Goal: Information Seeking & Learning: Check status

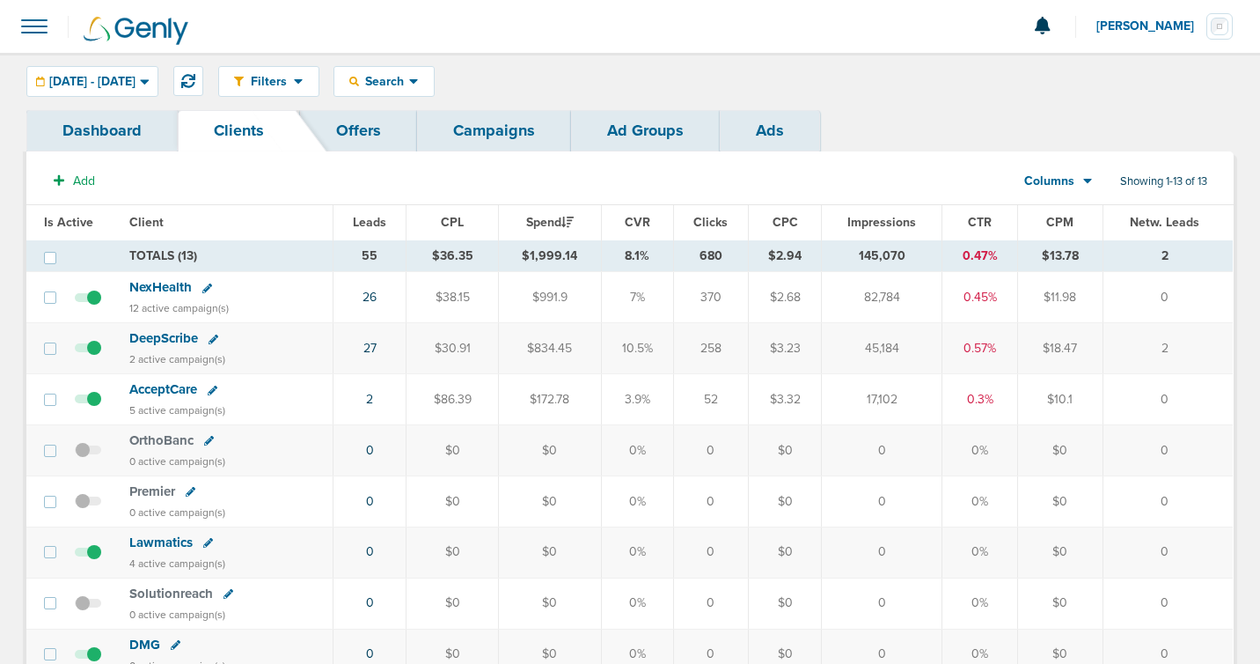
click at [171, 280] on span "NexHealth" at bounding box center [160, 287] width 62 height 16
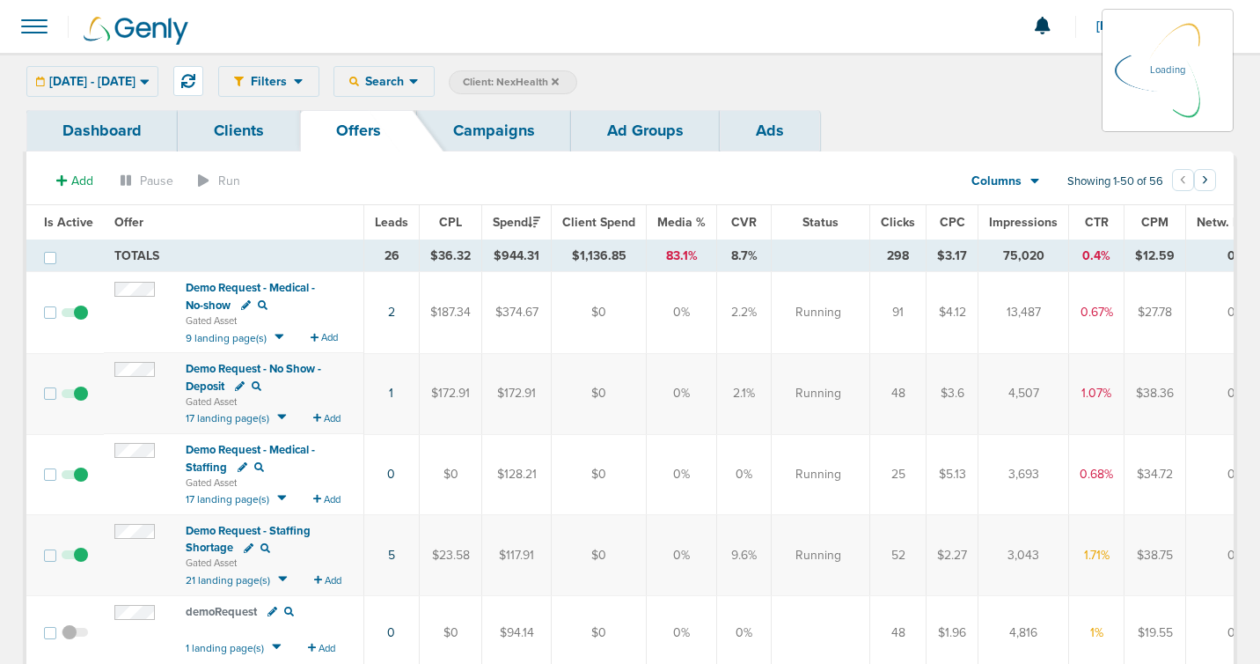
click at [783, 124] on link "Ads" at bounding box center [770, 130] width 100 height 41
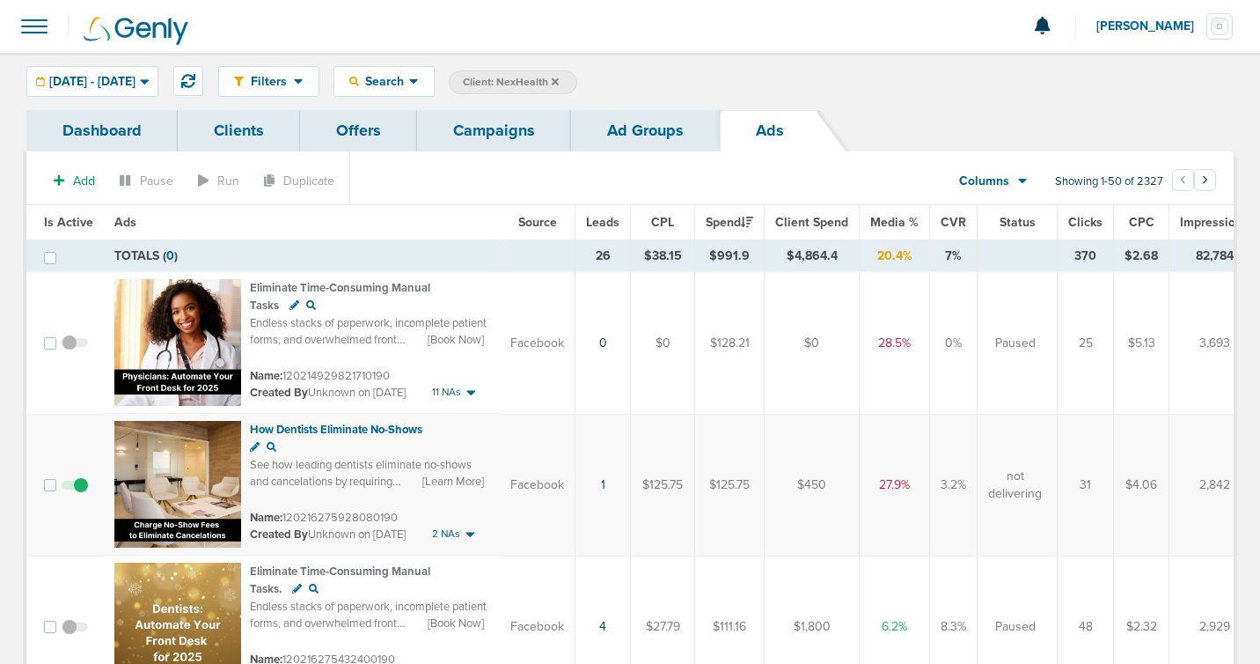
click at [609, 226] on span "Leads" at bounding box center [602, 222] width 33 height 15
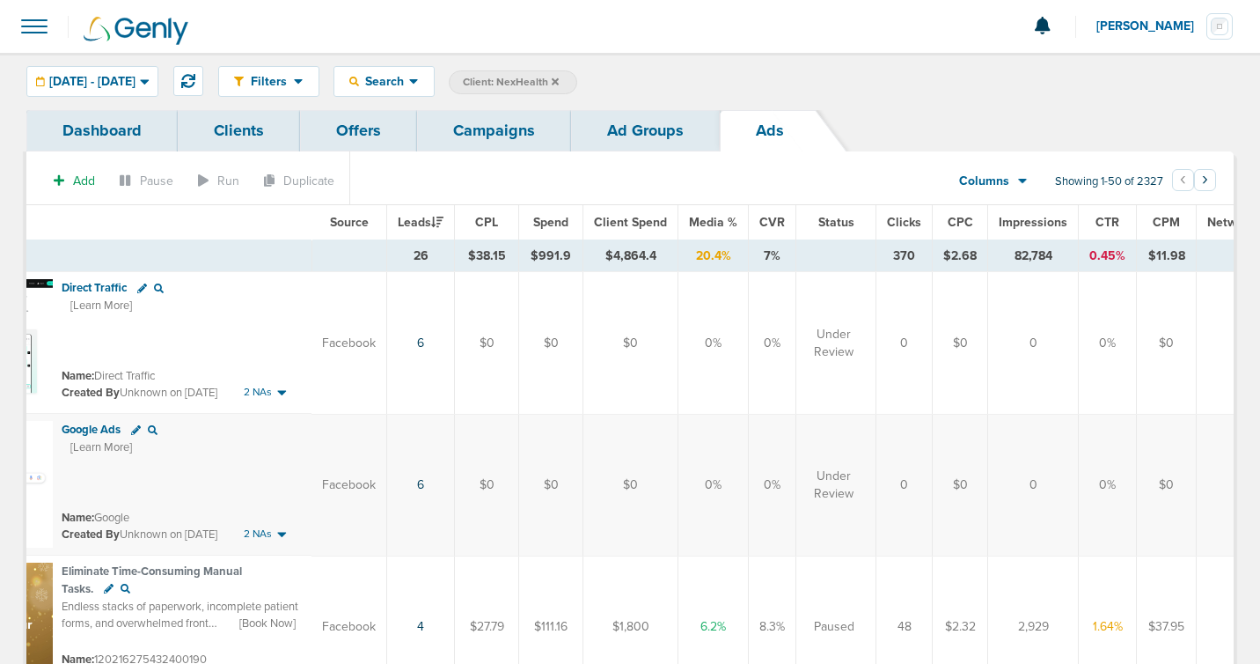
scroll to position [0, 242]
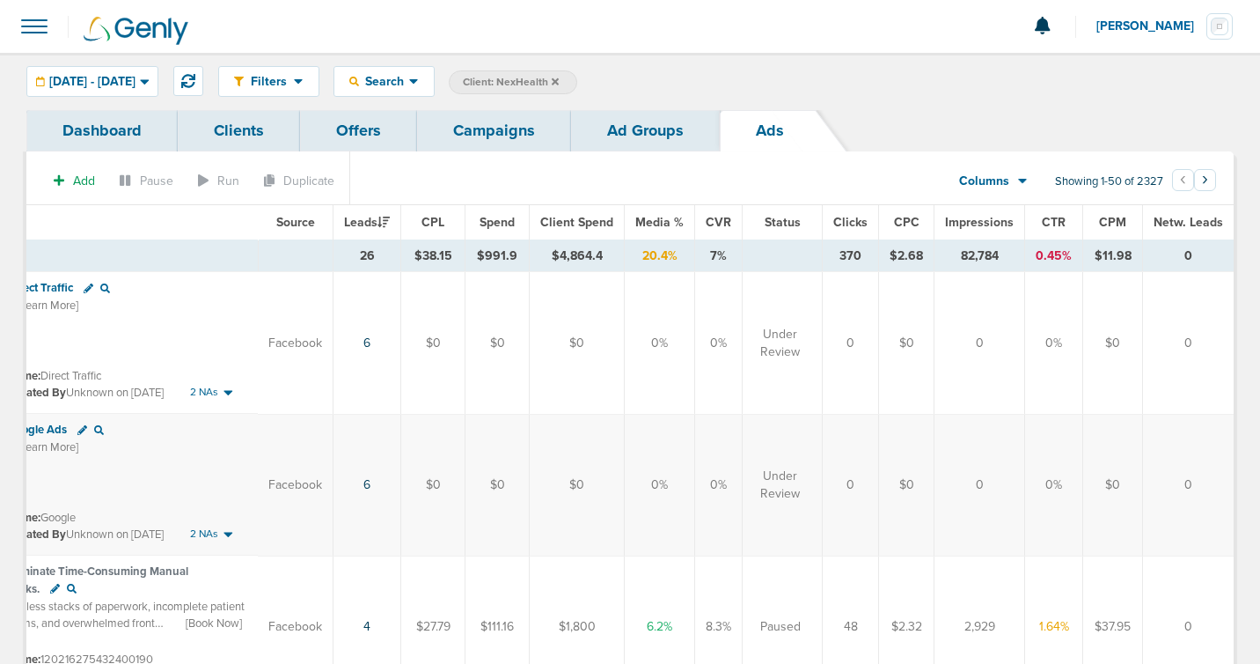
click at [1067, 202] on section "Add Pause Run Duplicate Columns Media Stats Sales Performance Custom Showing 1-…" at bounding box center [629, 185] width 1207 height 40
click at [1053, 220] on span "CTR" at bounding box center [1054, 222] width 24 height 15
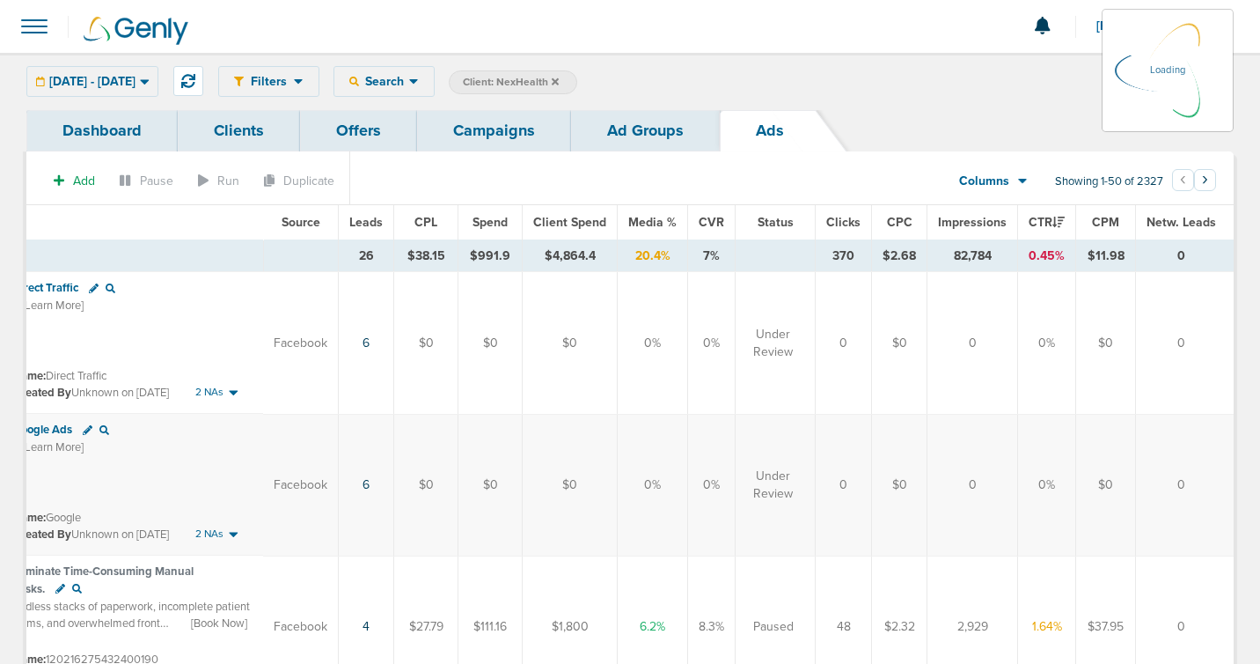
scroll to position [0, 231]
click at [1049, 220] on span "CTR" at bounding box center [1052, 222] width 36 height 15
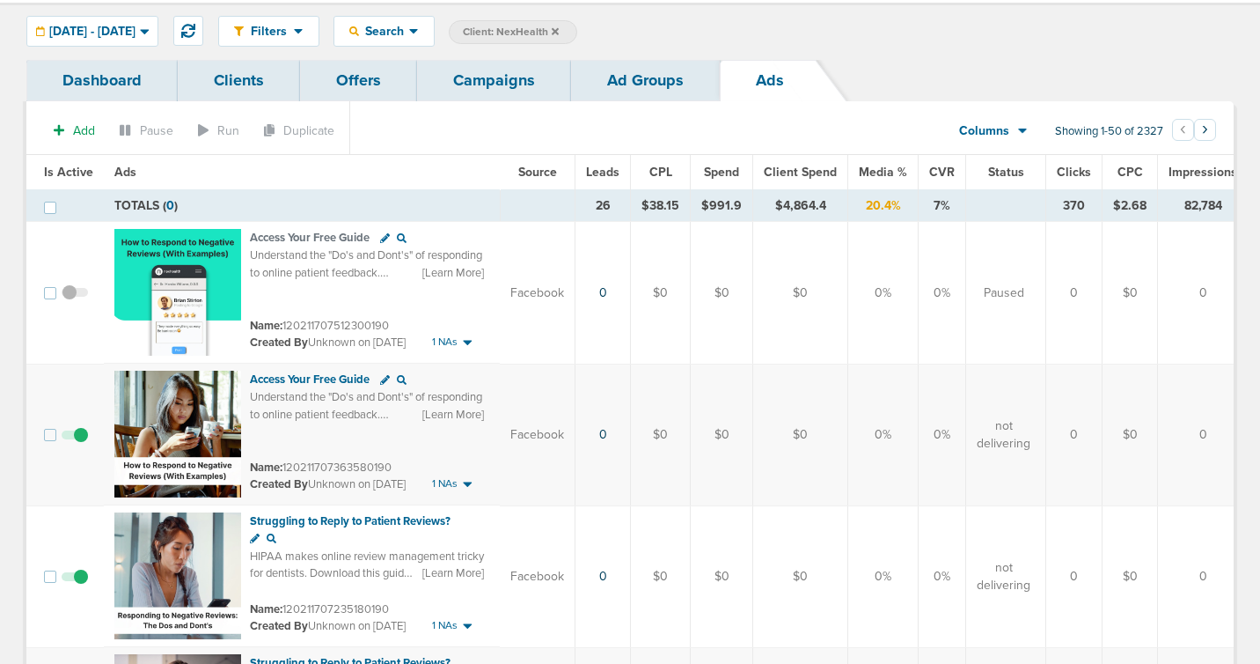
scroll to position [0, 0]
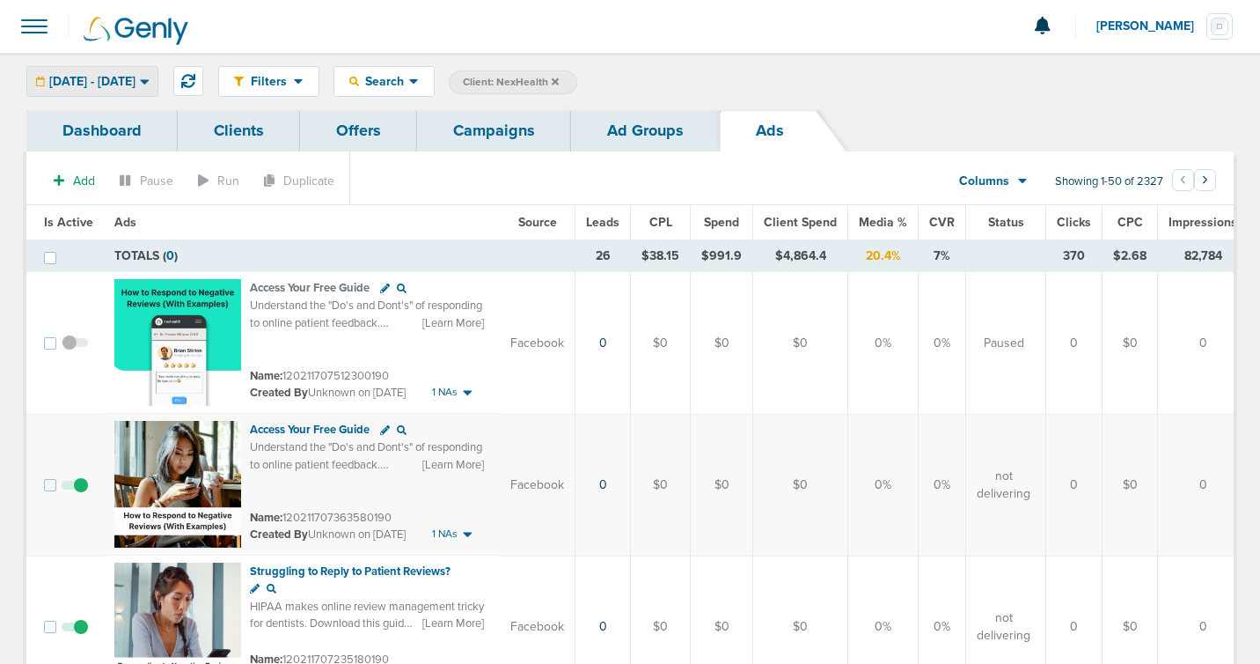
click at [136, 84] on span "[DATE] - [DATE]" at bounding box center [92, 82] width 86 height 12
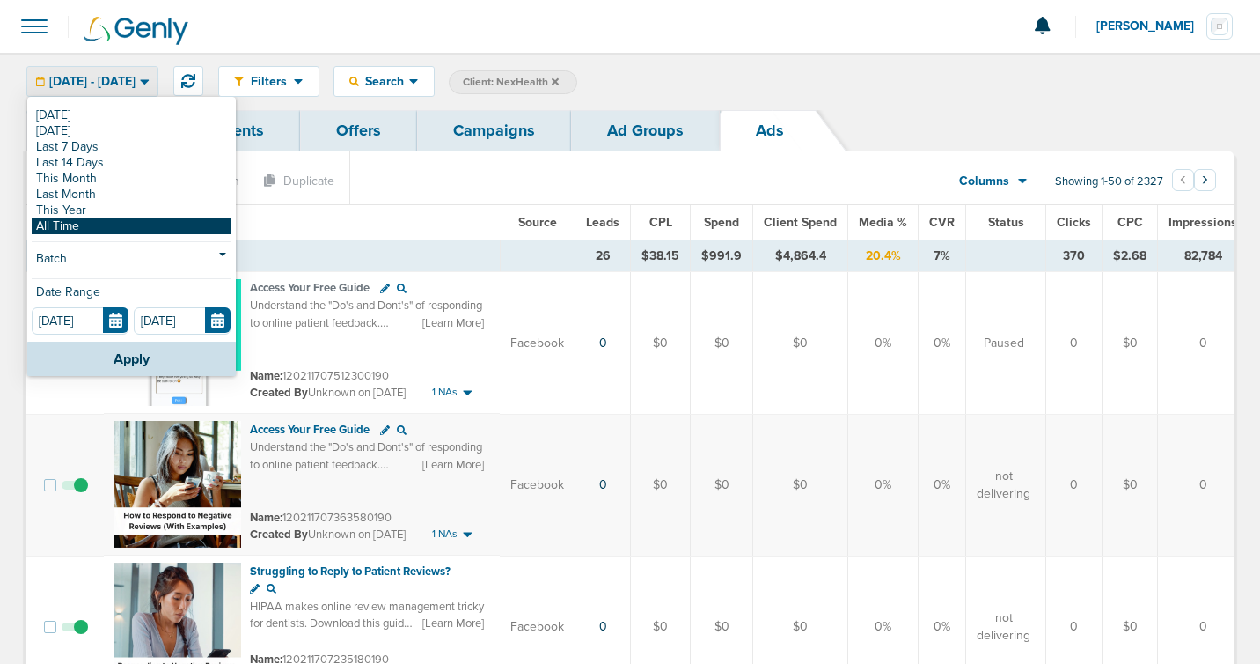
click at [92, 231] on div "[DATE] [DATE] Last 7 Days Last 14 Days This Month Last Month This Year All Time…" at bounding box center [131, 220] width 209 height 243
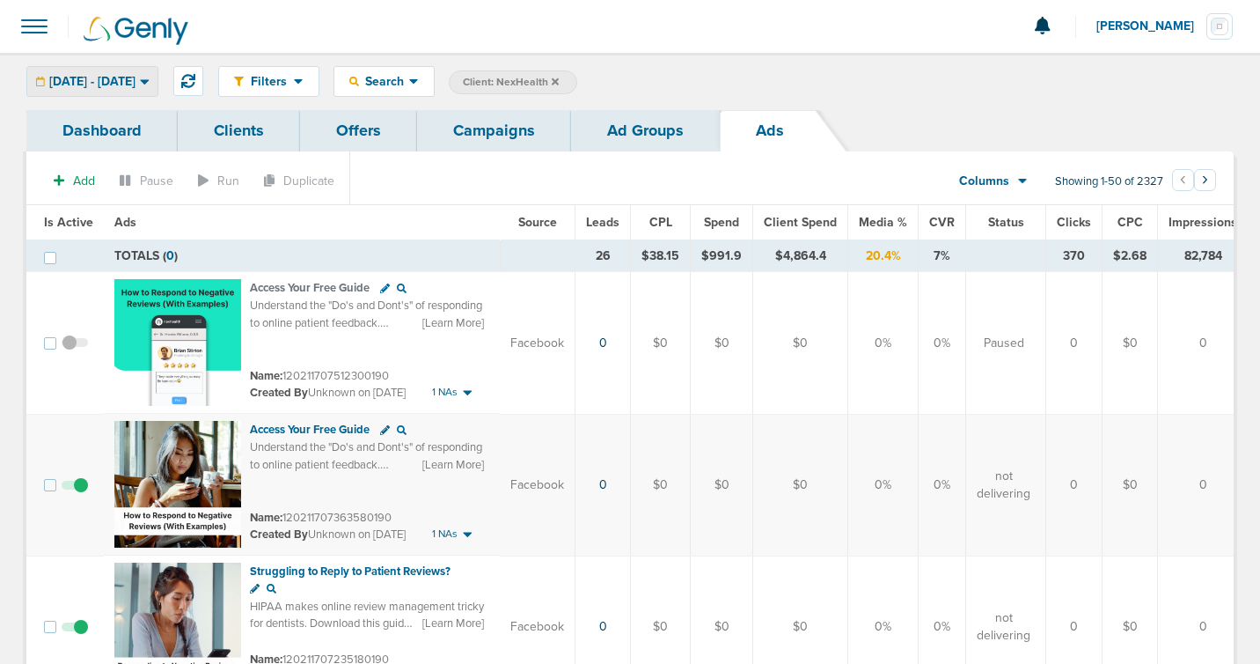
click at [136, 88] on div "[DATE] - [DATE]" at bounding box center [92, 81] width 130 height 29
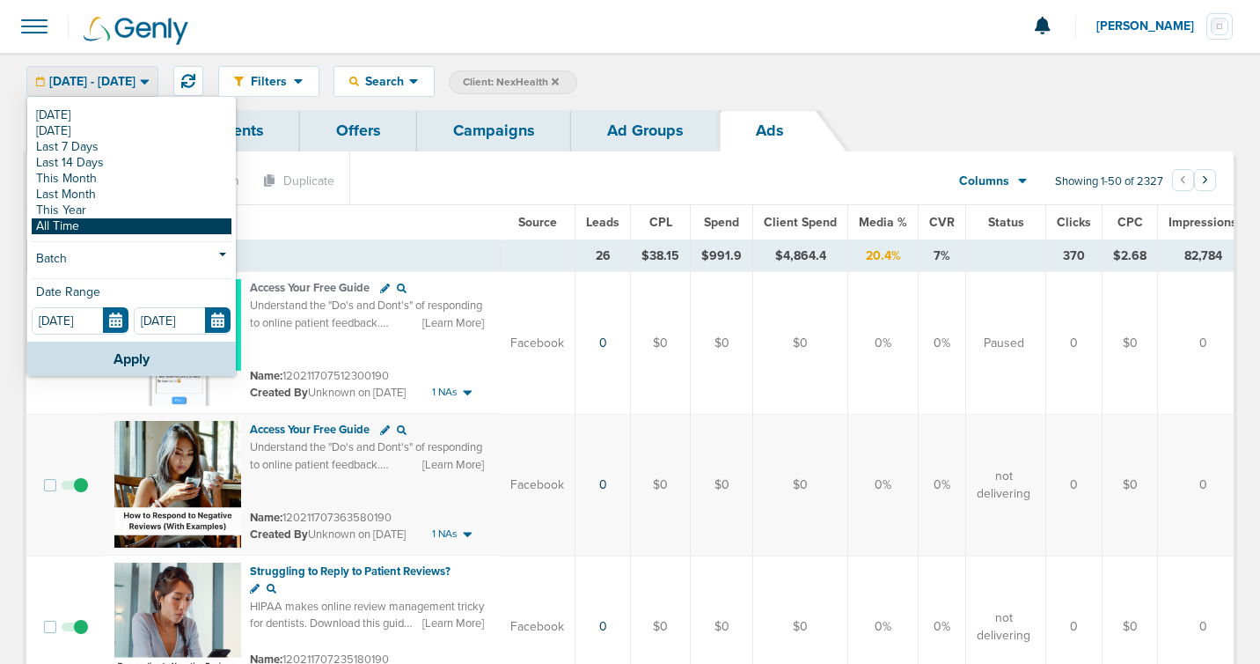
click at [52, 226] on link "All Time" at bounding box center [132, 226] width 200 height 16
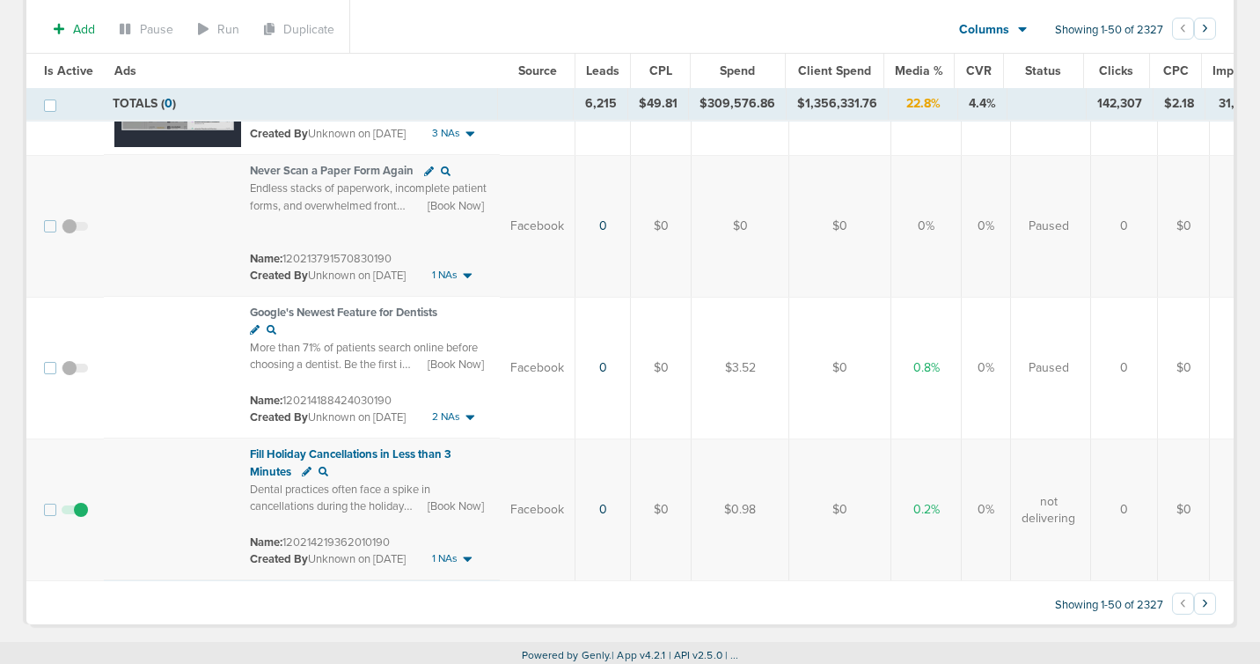
scroll to position [6793, 0]
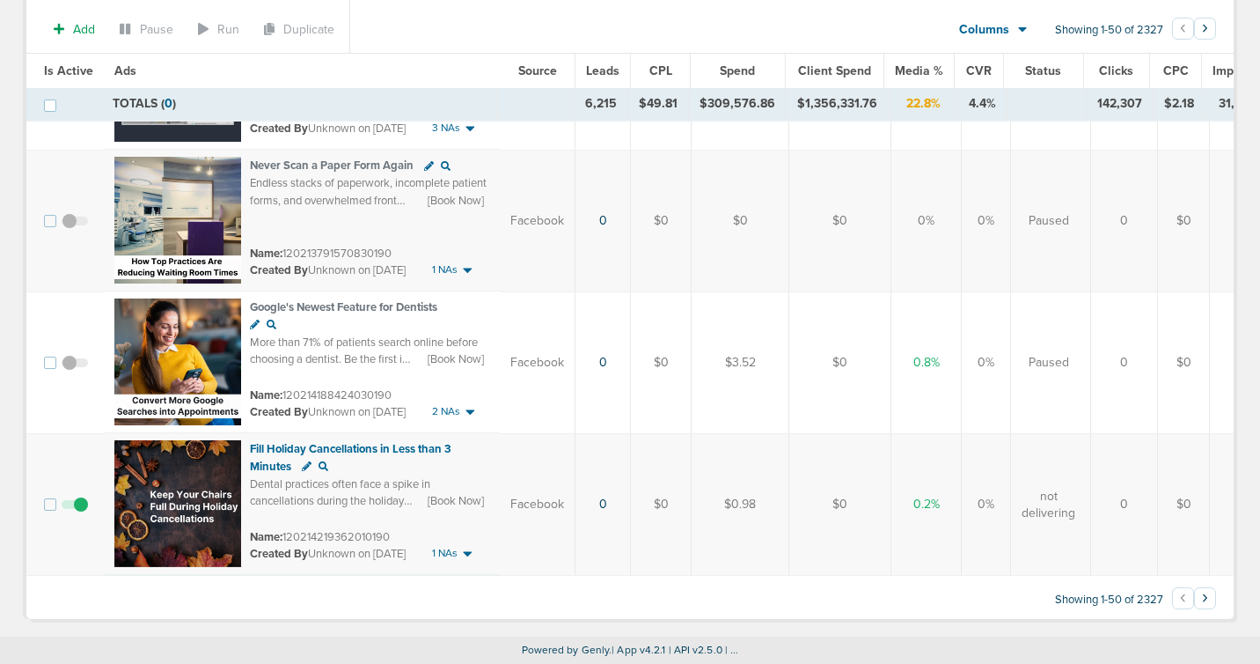
click at [1206, 599] on button "›" at bounding box center [1205, 598] width 22 height 22
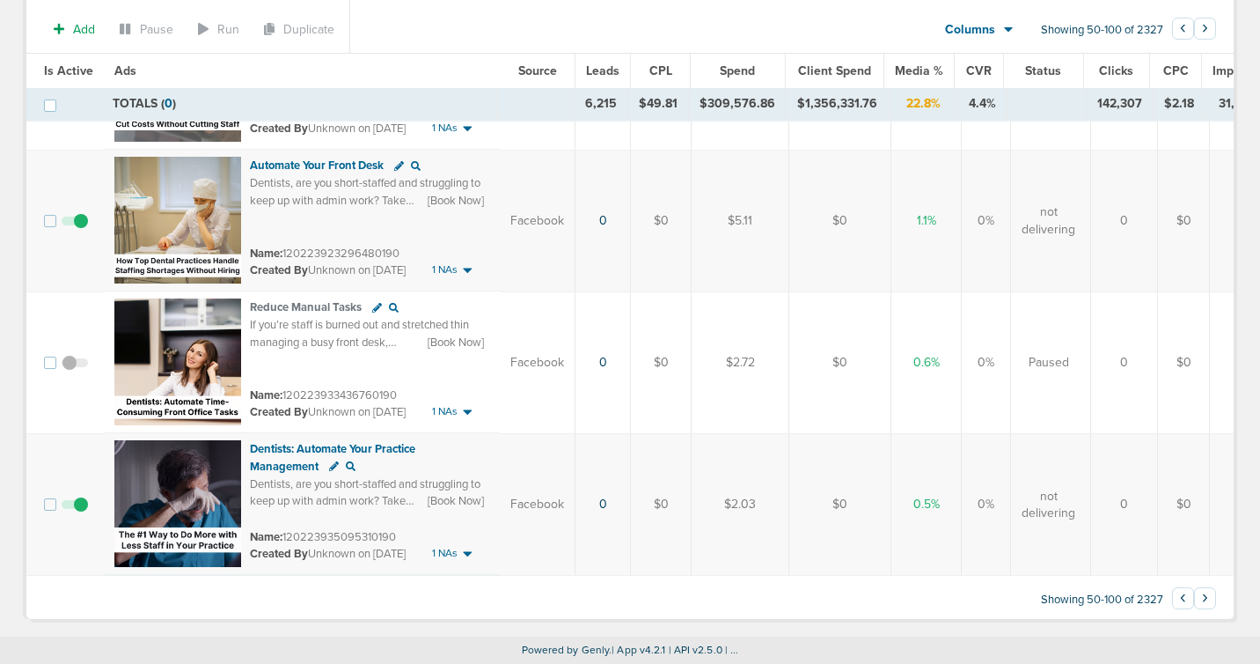
click at [597, 74] on span "Leads" at bounding box center [602, 70] width 33 height 15
